Goal: Download file/media

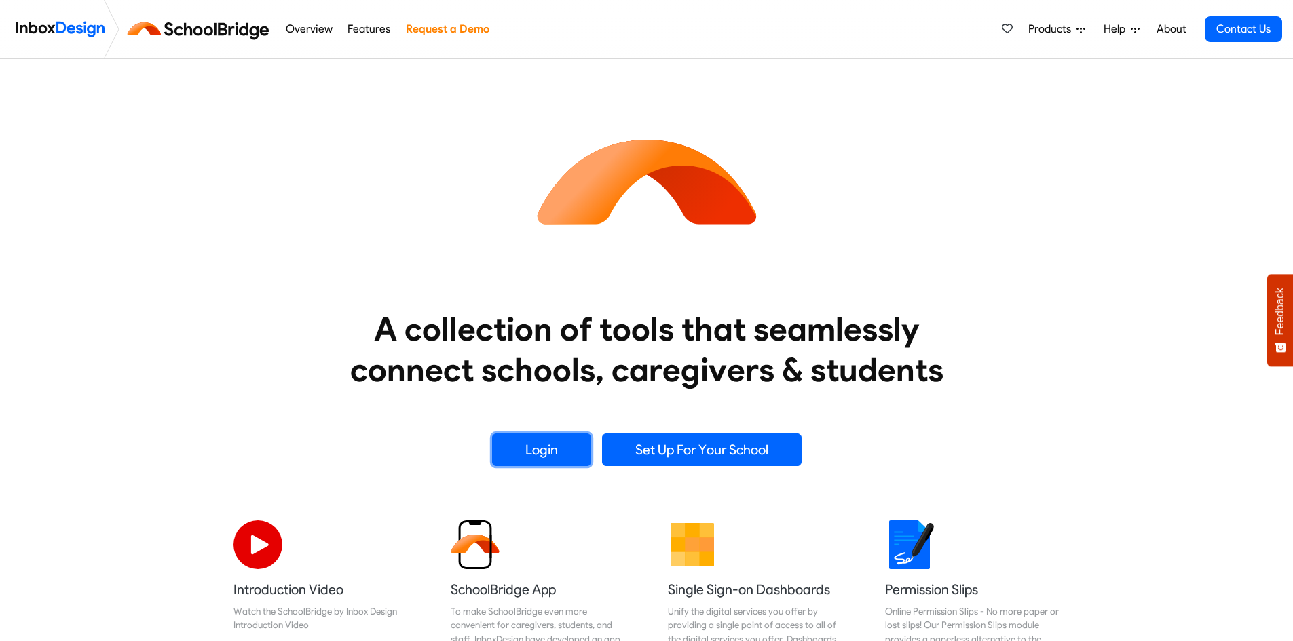
click at [574, 451] on link "Login" at bounding box center [541, 450] width 99 height 33
click at [484, 550] on img at bounding box center [475, 539] width 49 height 49
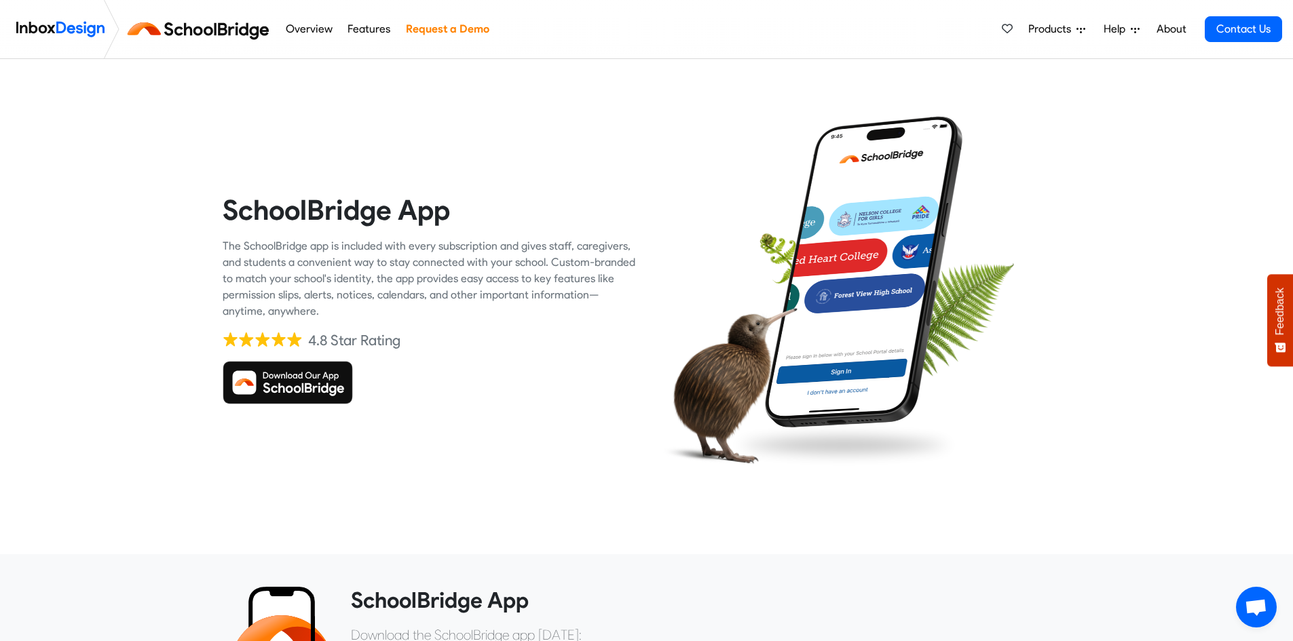
click at [324, 392] on img at bounding box center [288, 382] width 130 height 43
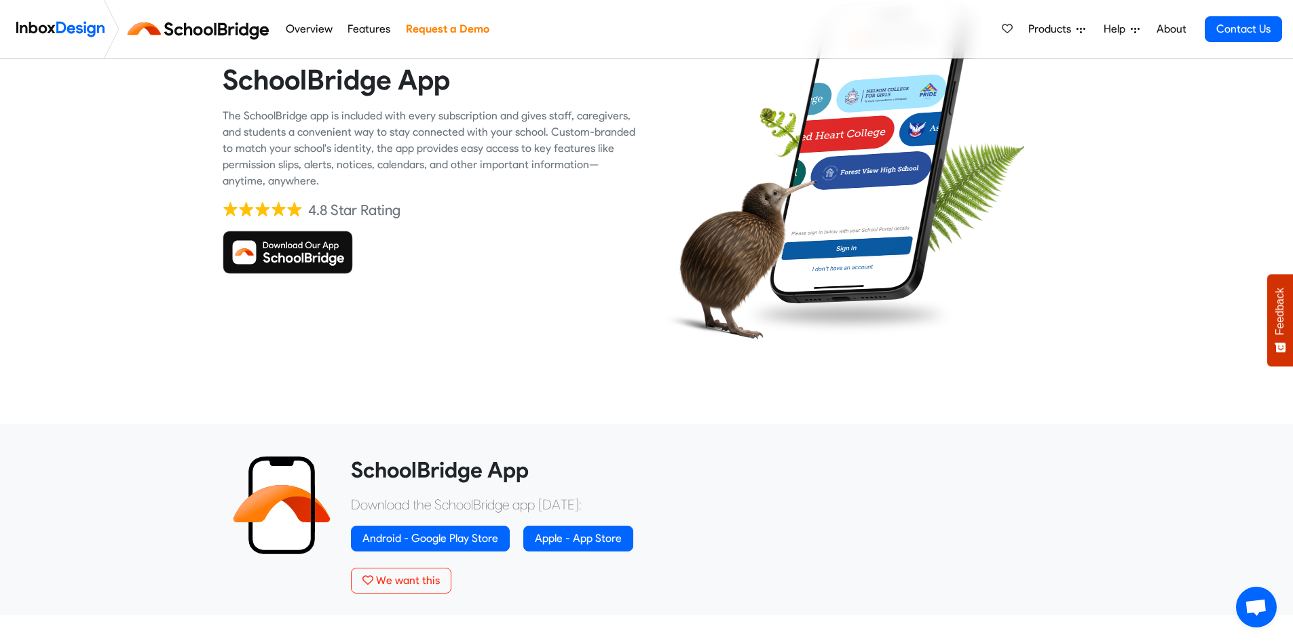
scroll to position [339, 0]
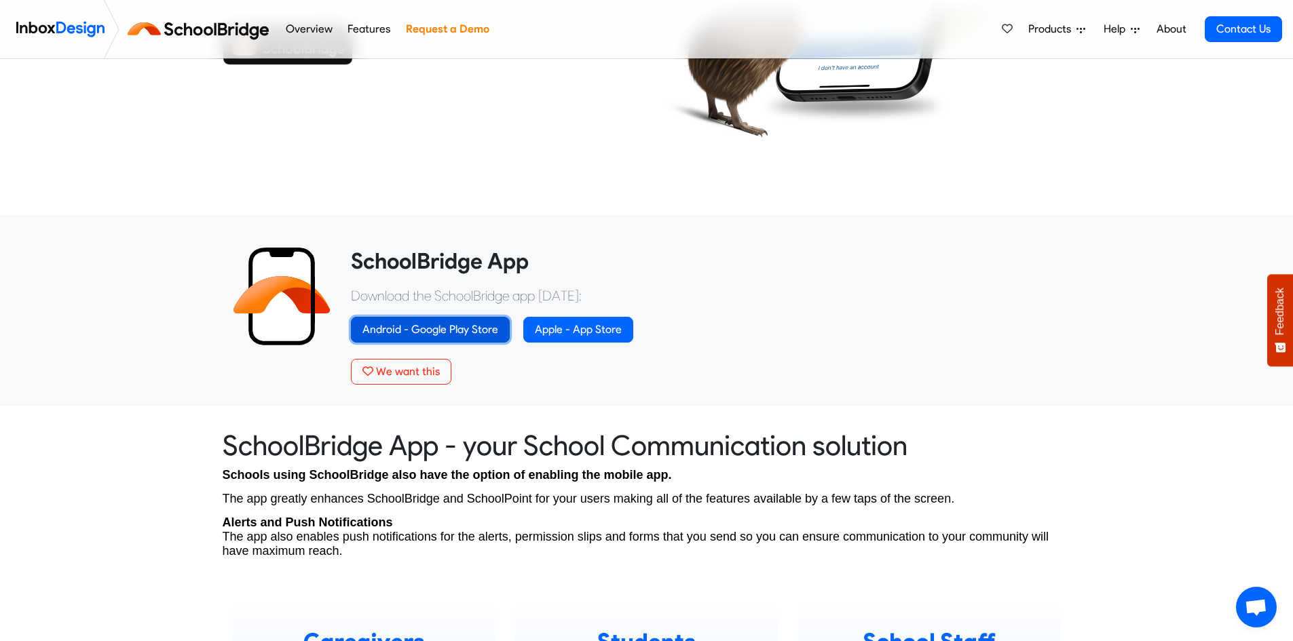
click at [445, 331] on link "Android - Google Play Store" at bounding box center [430, 330] width 159 height 26
